Goal: Information Seeking & Learning: Find specific fact

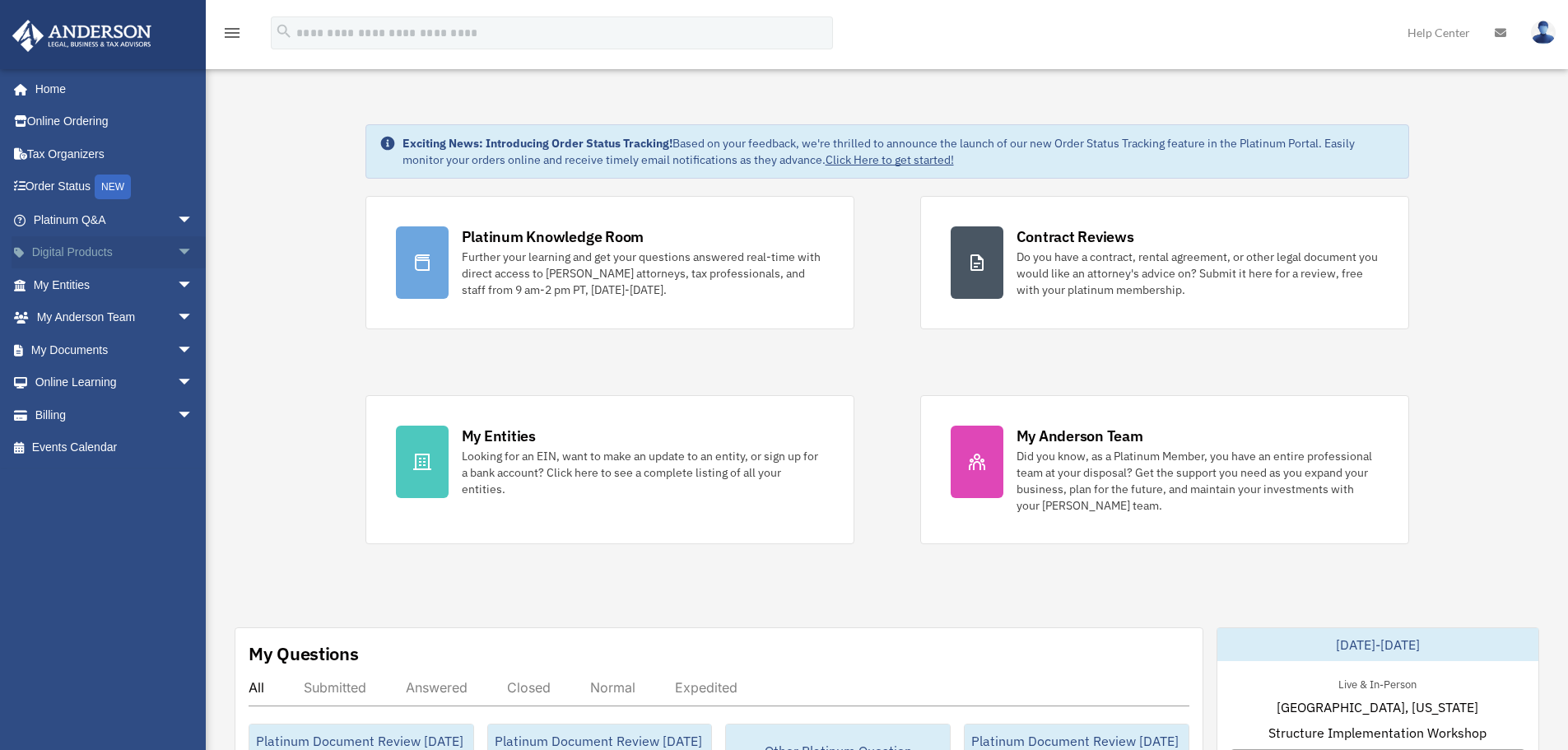
click at [177, 254] on span "arrow_drop_down" at bounding box center [193, 252] width 33 height 33
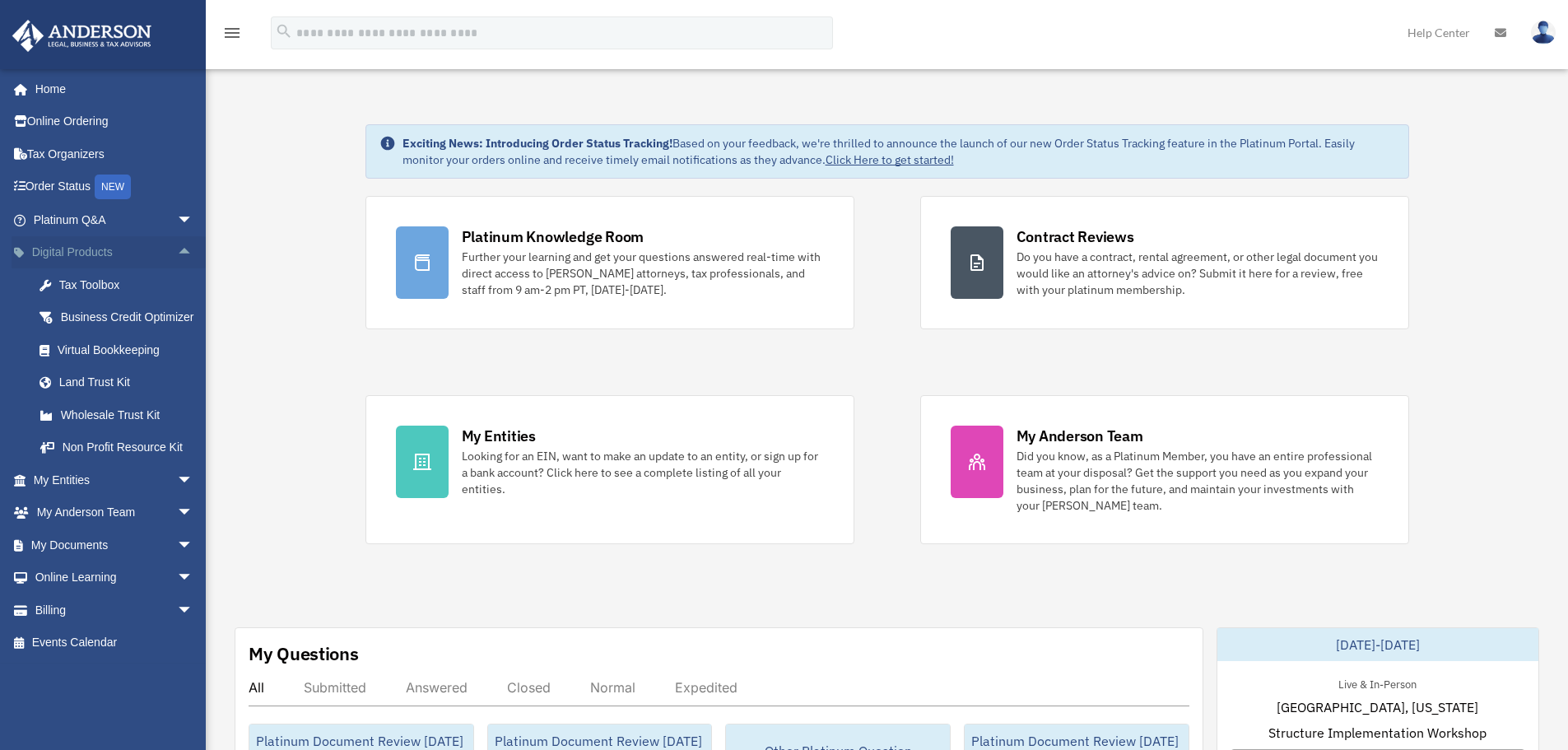
click at [177, 254] on span "arrow_drop_up" at bounding box center [193, 252] width 33 height 33
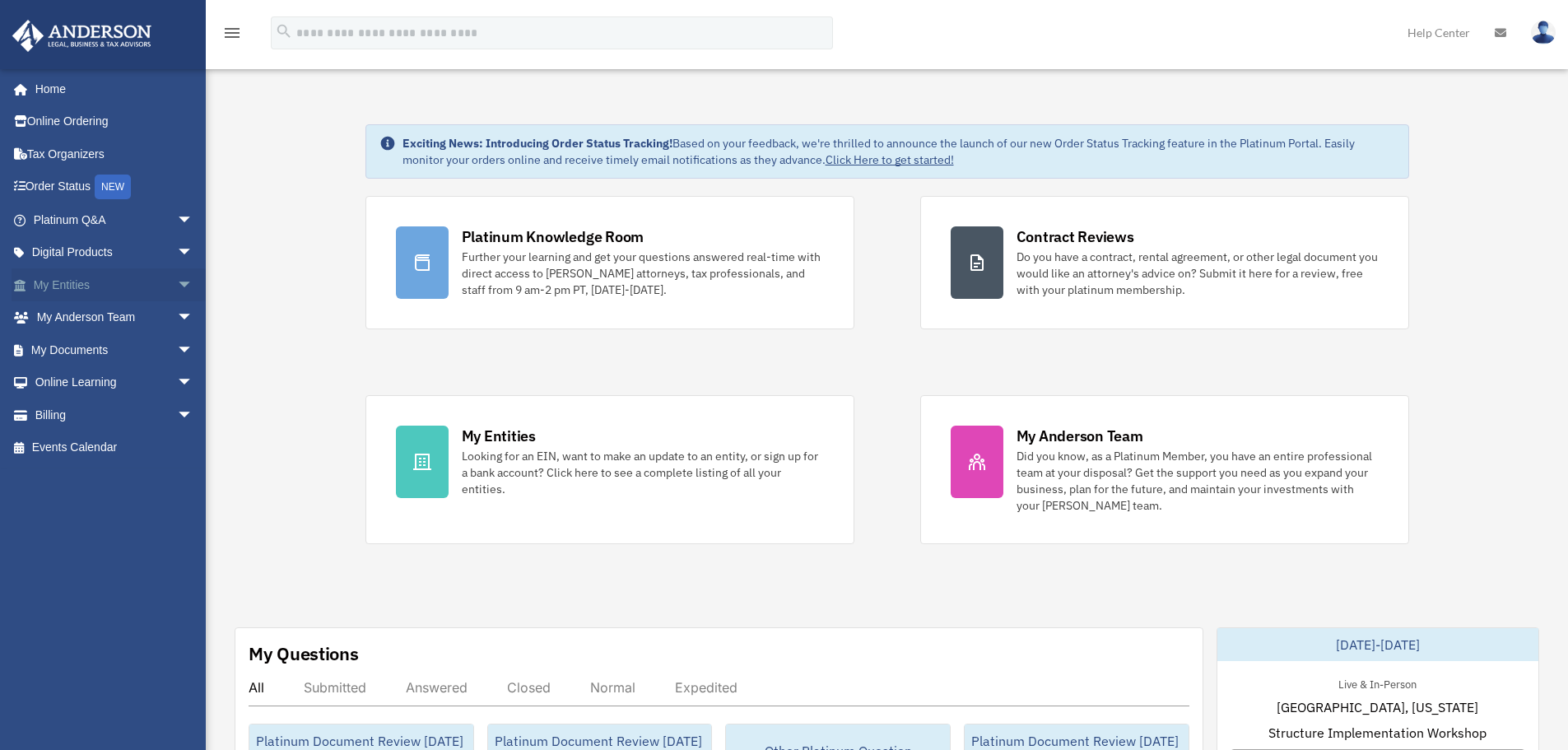
click at [177, 287] on span "arrow_drop_down" at bounding box center [193, 285] width 33 height 33
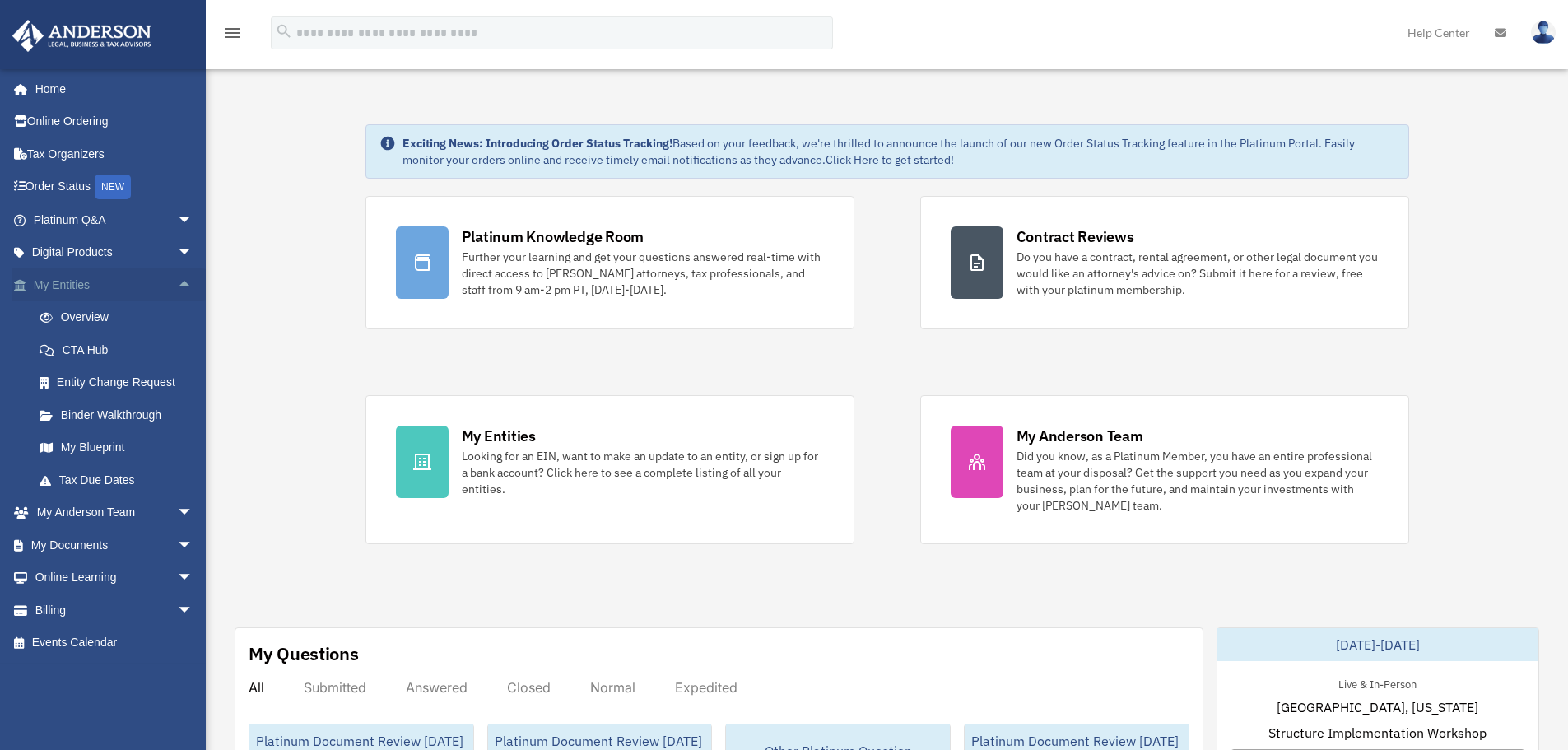
click at [177, 287] on span "arrow_drop_up" at bounding box center [193, 285] width 33 height 33
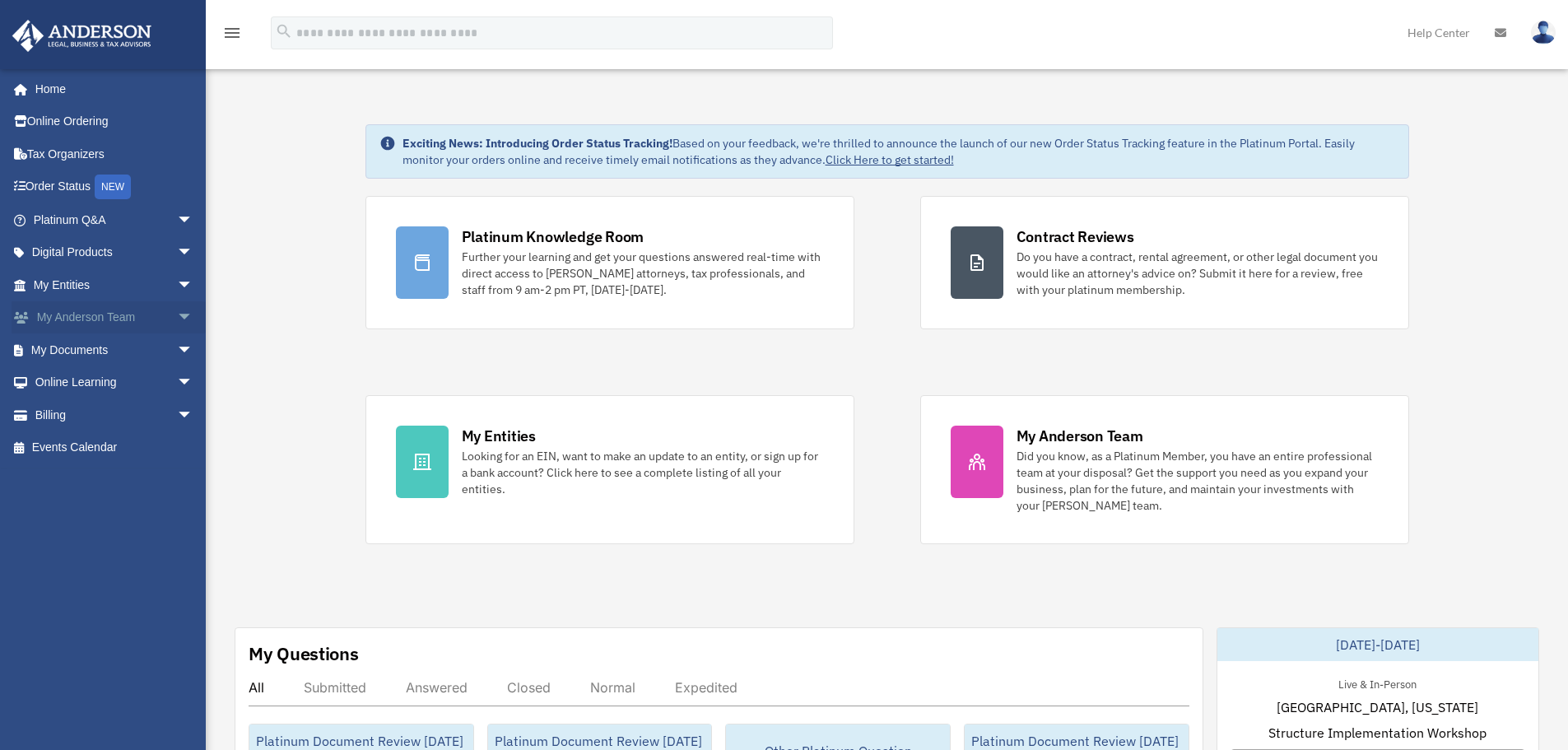
click at [177, 327] on span "arrow_drop_down" at bounding box center [193, 317] width 33 height 33
click at [177, 315] on span "arrow_drop_up" at bounding box center [193, 317] width 33 height 33
click at [177, 356] on span "arrow_drop_down" at bounding box center [193, 350] width 33 height 33
click at [177, 355] on span "arrow_drop_up" at bounding box center [193, 350] width 33 height 33
click at [177, 379] on span "arrow_drop_down" at bounding box center [193, 382] width 33 height 33
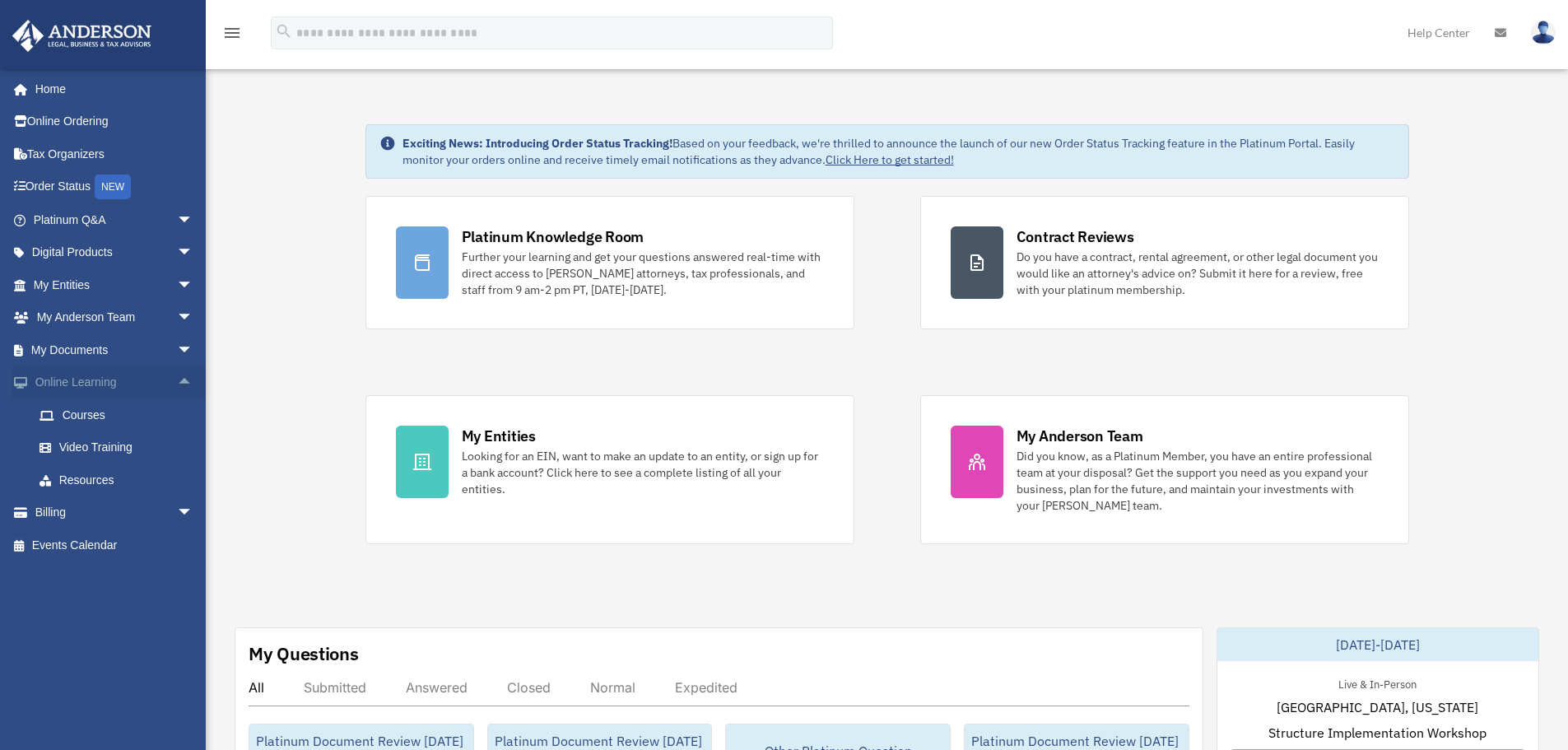
click at [177, 379] on span "arrow_drop_up" at bounding box center [193, 382] width 33 height 33
click at [177, 419] on span "arrow_drop_down" at bounding box center [193, 415] width 33 height 33
click at [177, 419] on span "arrow_drop_up" at bounding box center [193, 415] width 33 height 33
click at [177, 229] on span "arrow_drop_down" at bounding box center [193, 220] width 33 height 33
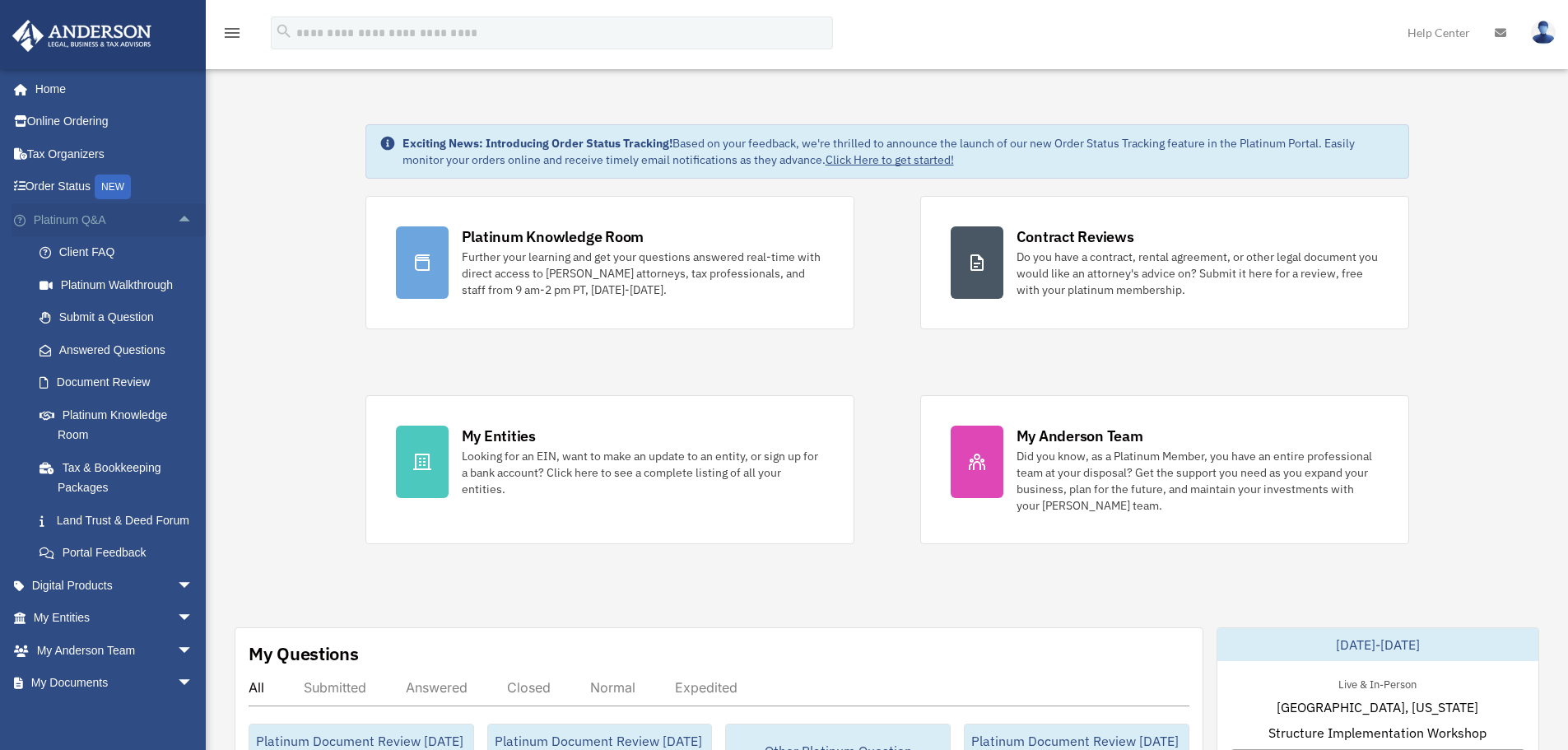
click at [178, 220] on span "arrow_drop_up" at bounding box center [193, 220] width 33 height 33
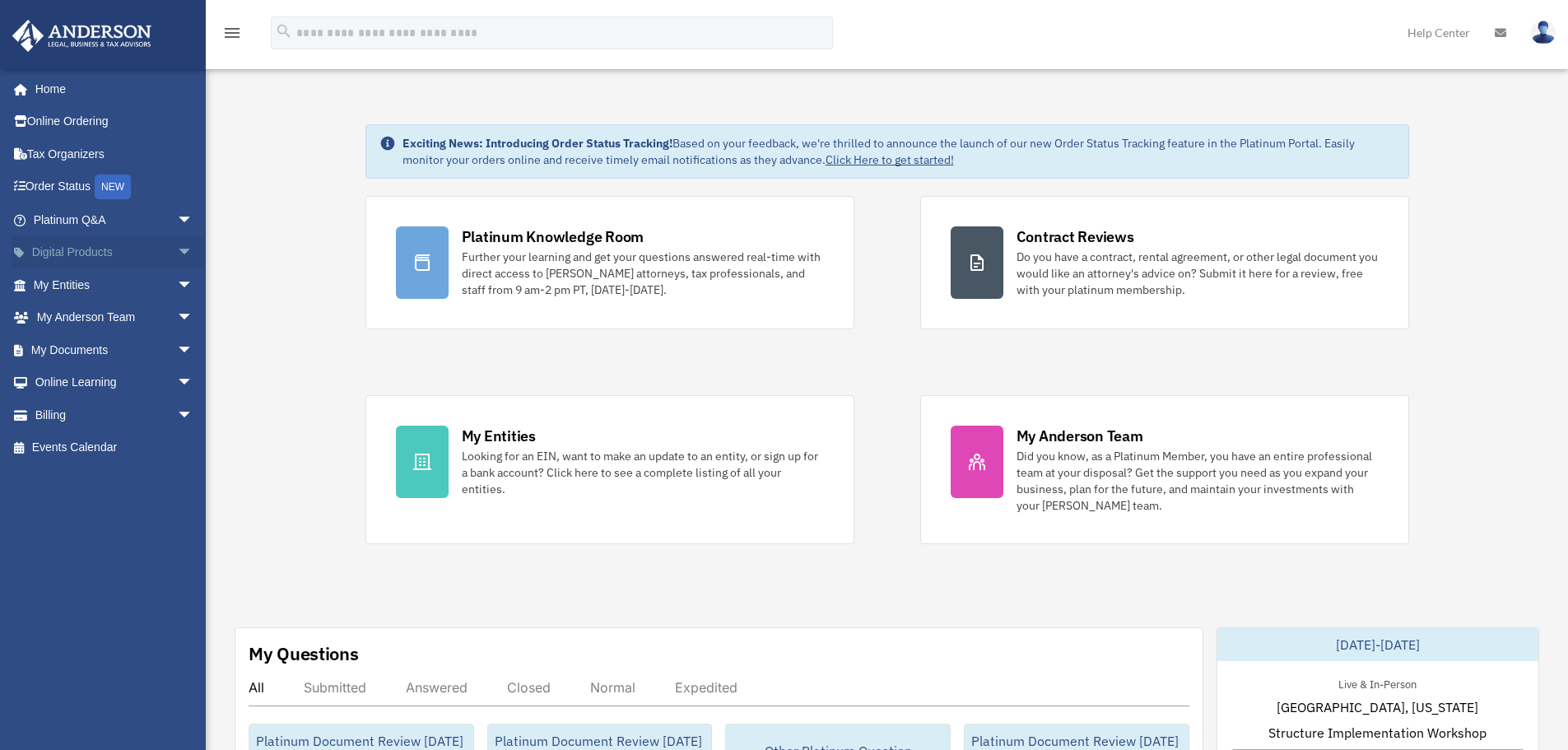
click at [179, 239] on span "arrow_drop_down" at bounding box center [193, 252] width 33 height 33
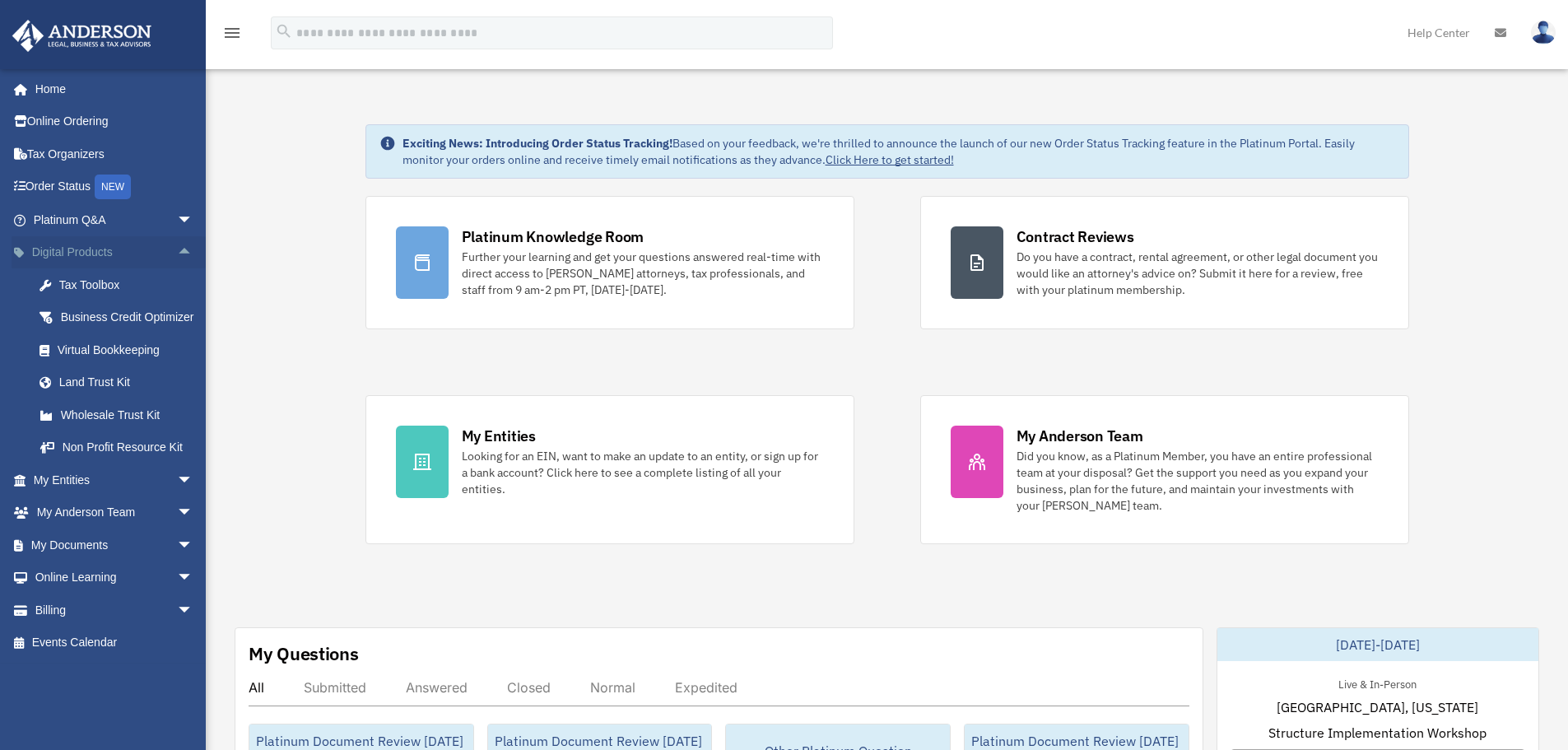
click at [177, 251] on span "arrow_drop_up" at bounding box center [193, 252] width 33 height 33
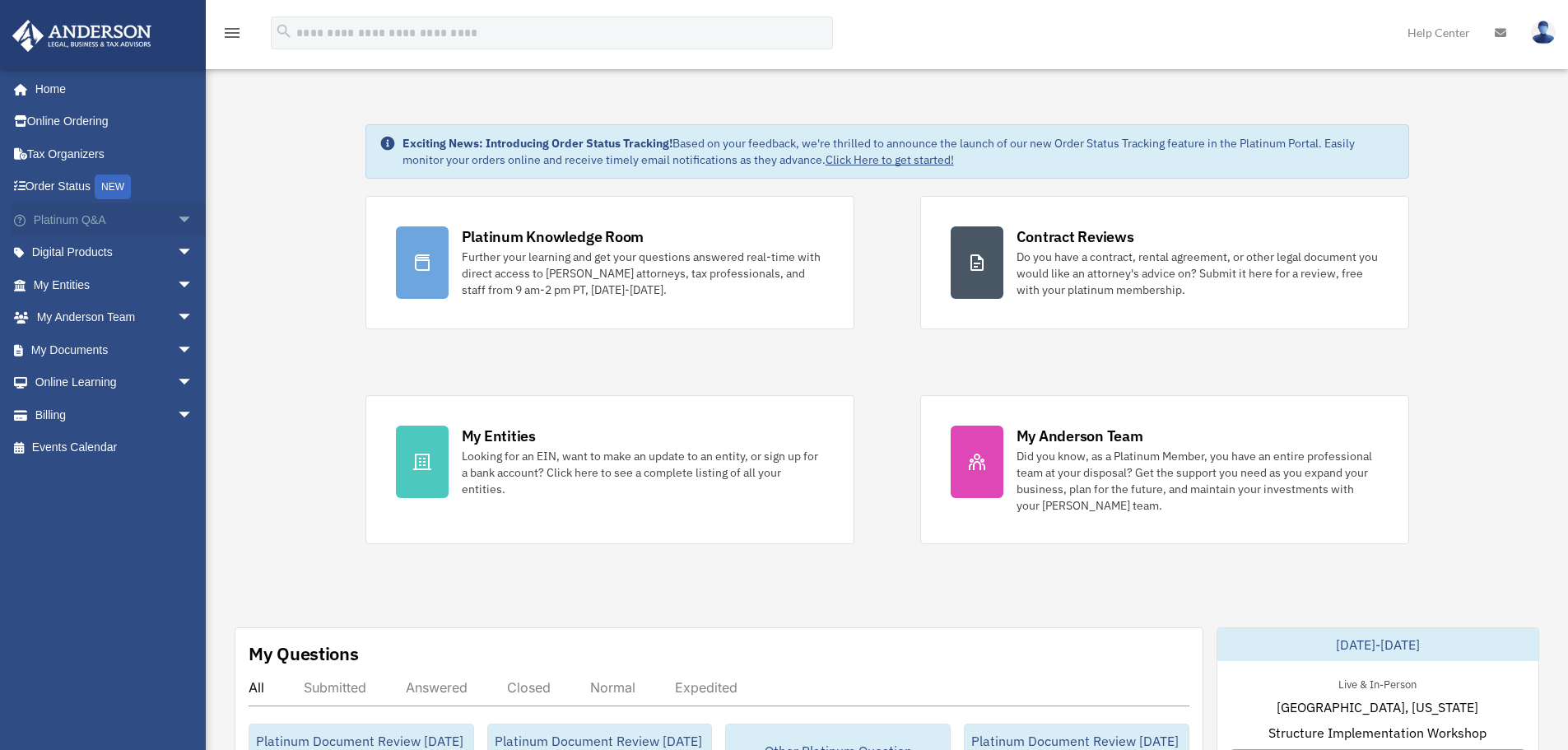
click at [177, 212] on span "arrow_drop_down" at bounding box center [193, 220] width 33 height 33
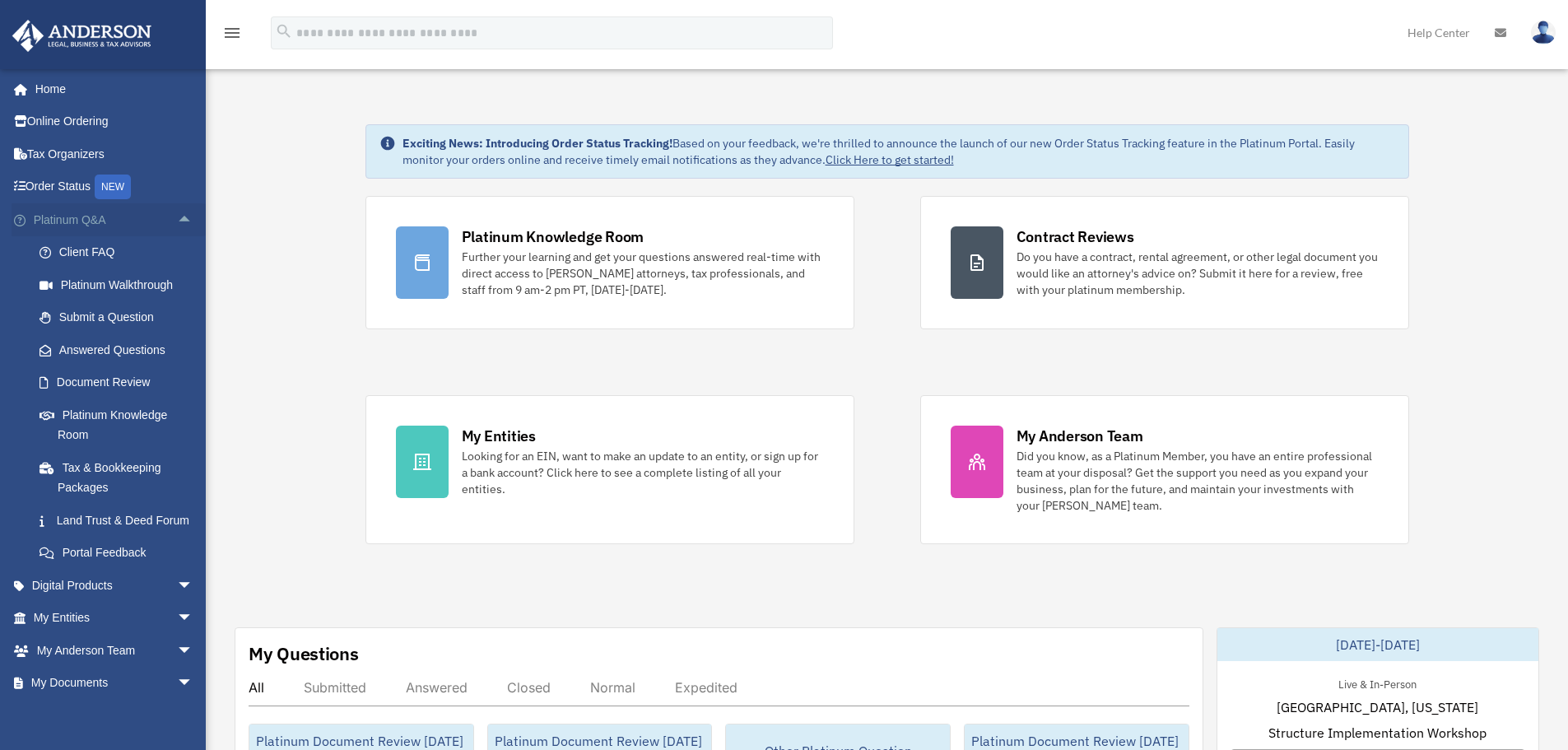
click at [177, 214] on span "arrow_drop_up" at bounding box center [193, 220] width 33 height 33
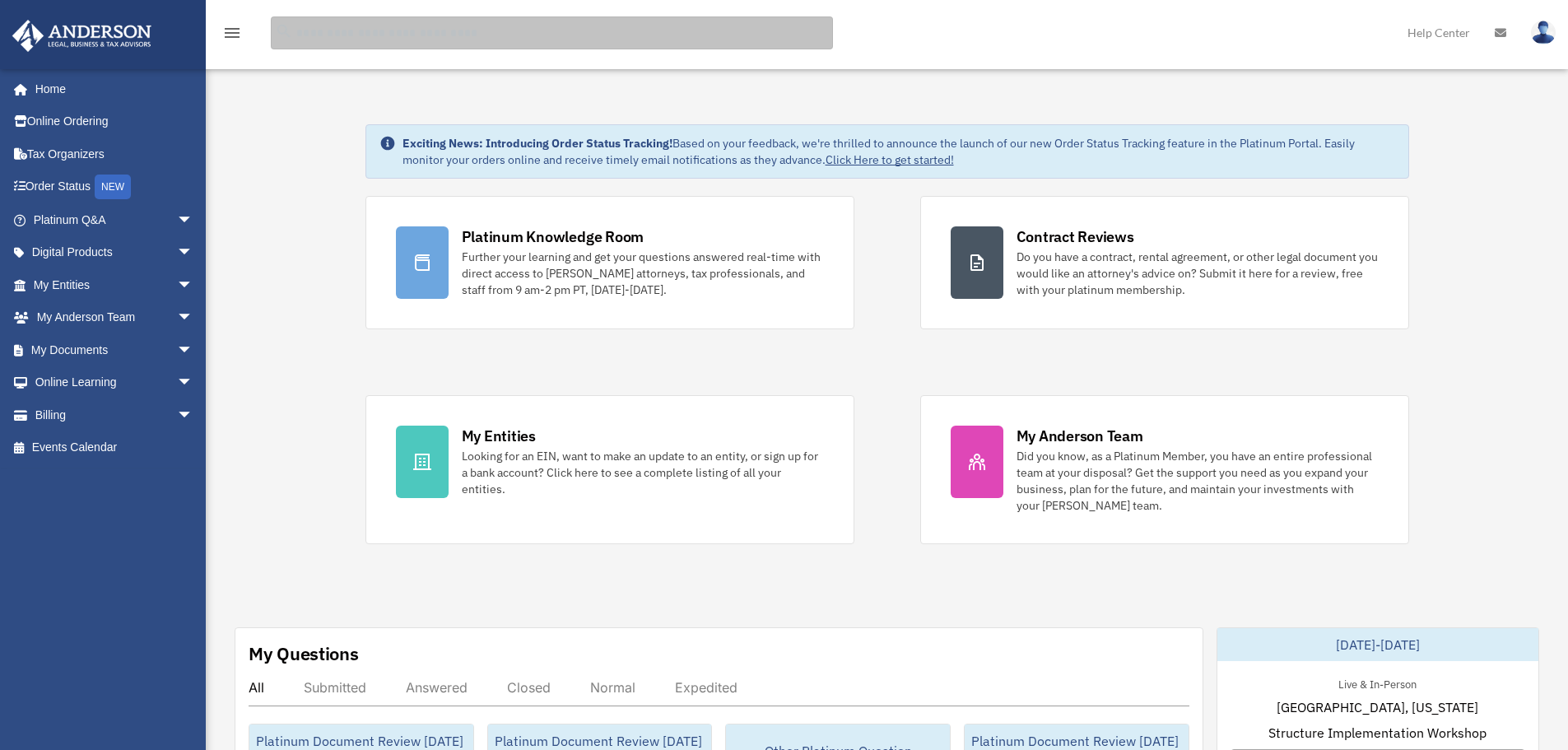
click at [315, 42] on input "search" at bounding box center [552, 33] width 562 height 33
type input "***"
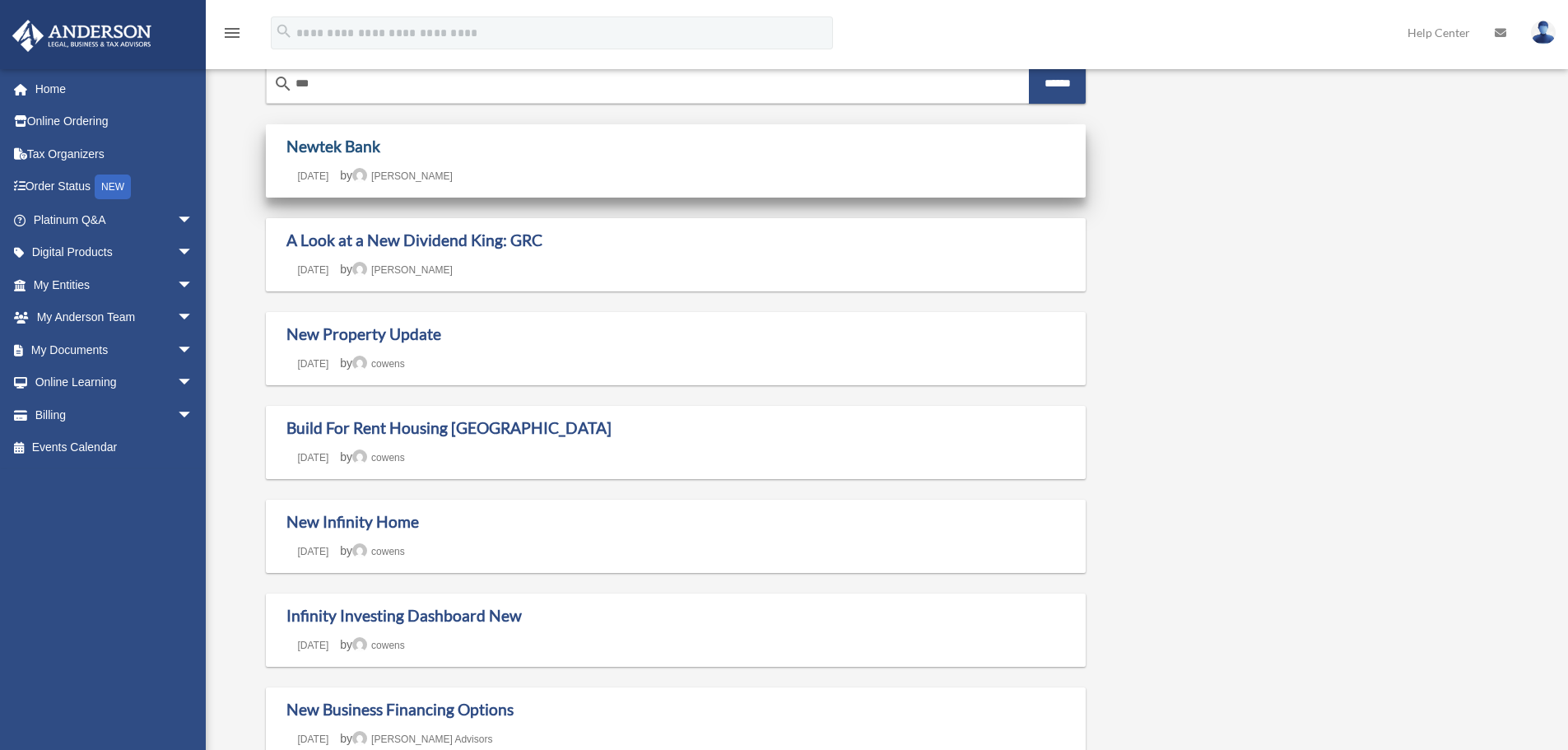
click at [320, 151] on link "Newtek Bank" at bounding box center [333, 145] width 94 height 19
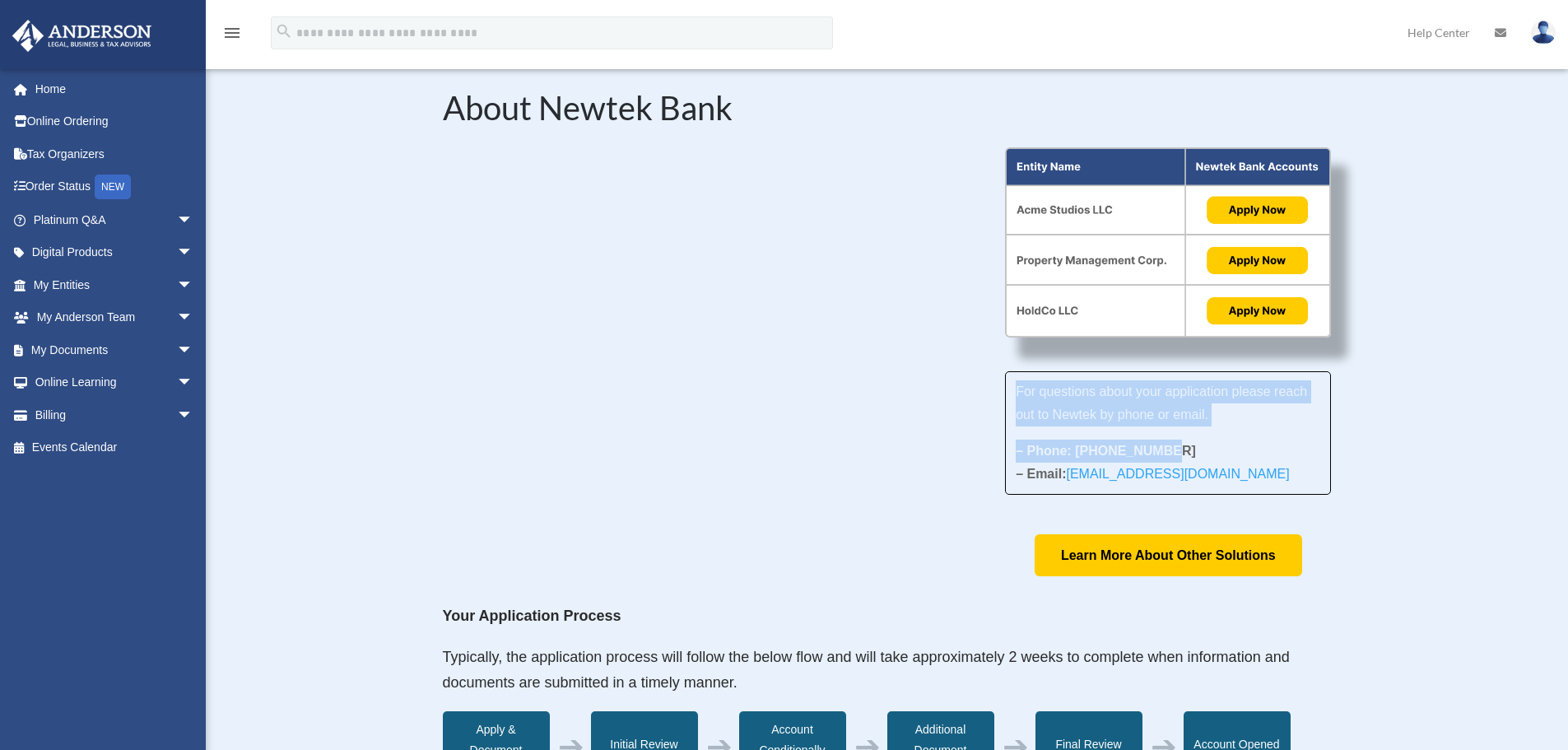
drag, startPoint x: 1168, startPoint y: 451, endPoint x: 1069, endPoint y: 419, distance: 104.0
click at [991, 393] on div "For questions about your application please reach out to Newtek by phone or ema…" at bounding box center [887, 361] width 889 height 429
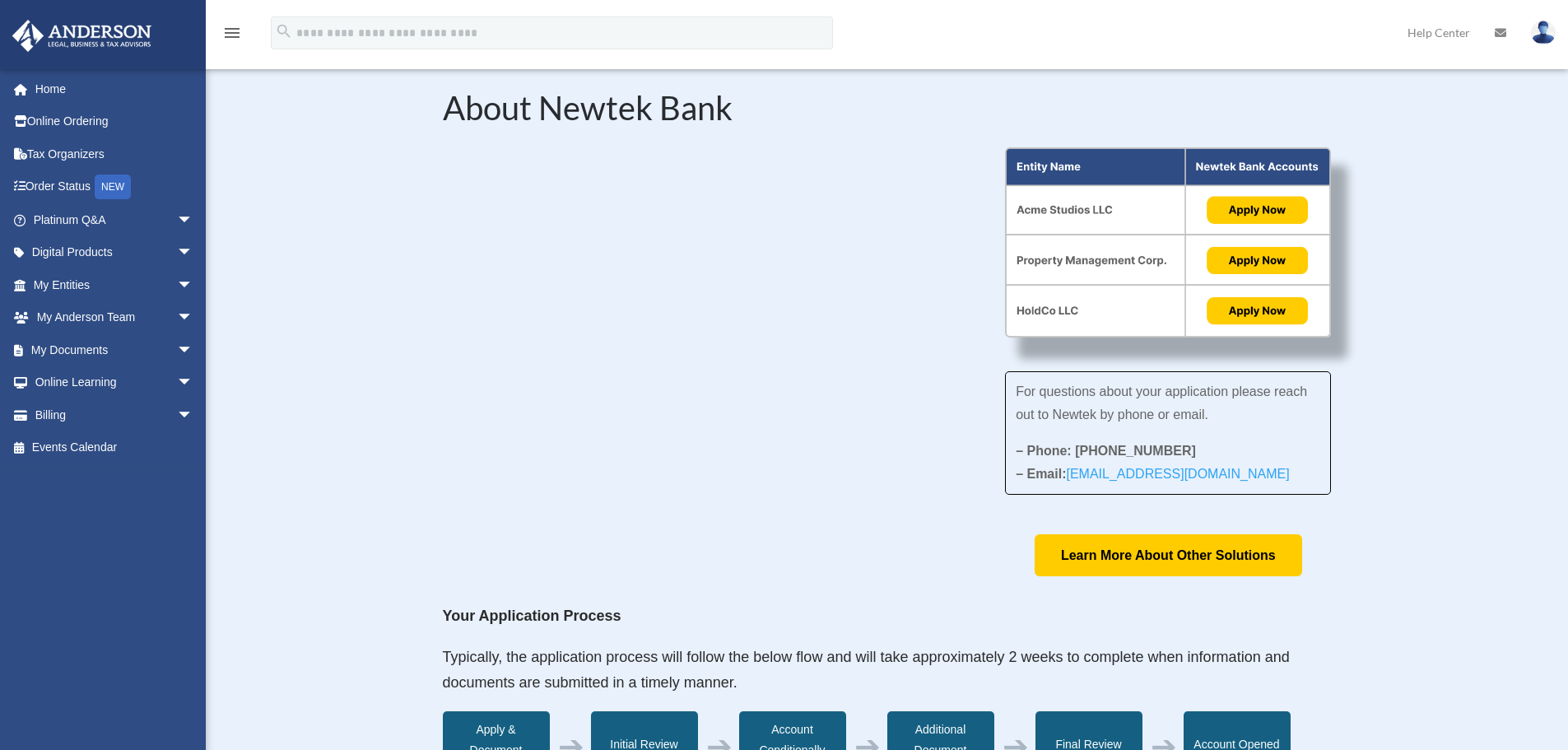
click at [1338, 473] on div "About Newtek Bank For questions about your application please reach out to Newt…" at bounding box center [887, 743] width 1362 height 1402
